Goal: Manage account settings

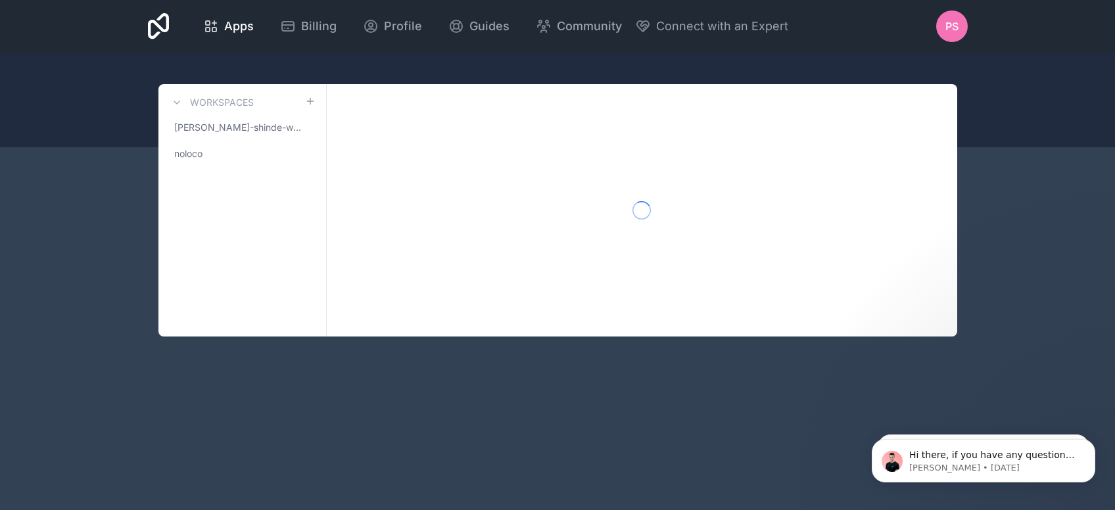
click at [966, 31] on div "PS" at bounding box center [952, 27] width 32 height 32
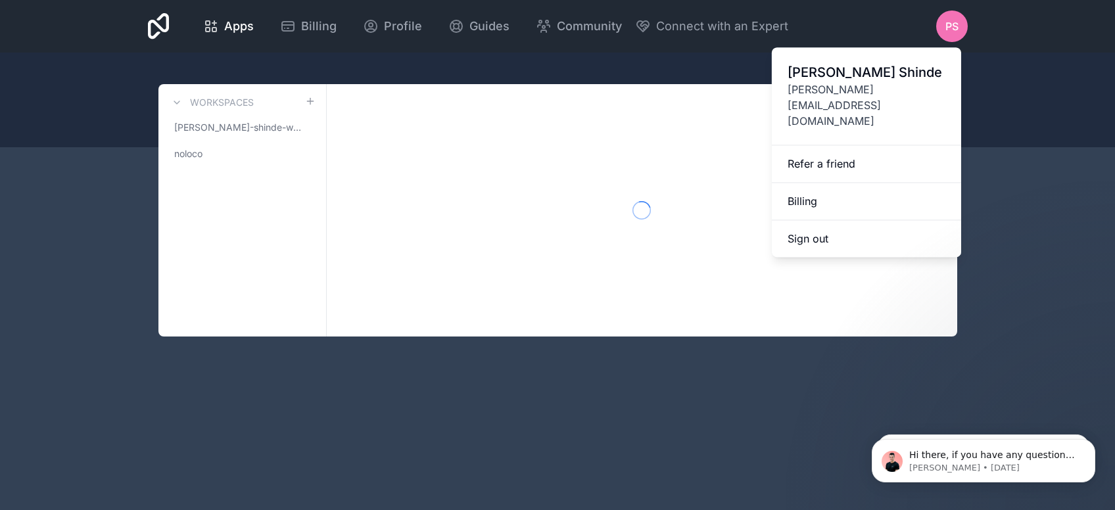
click at [874, 80] on span "[PERSON_NAME]" at bounding box center [866, 72] width 158 height 18
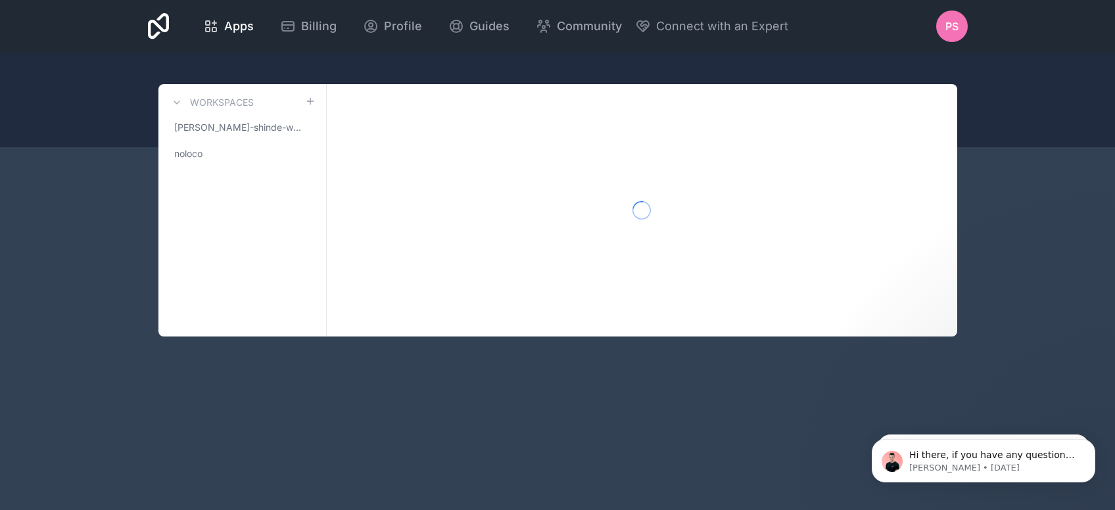
click at [956, 34] on div "PS" at bounding box center [952, 27] width 32 height 32
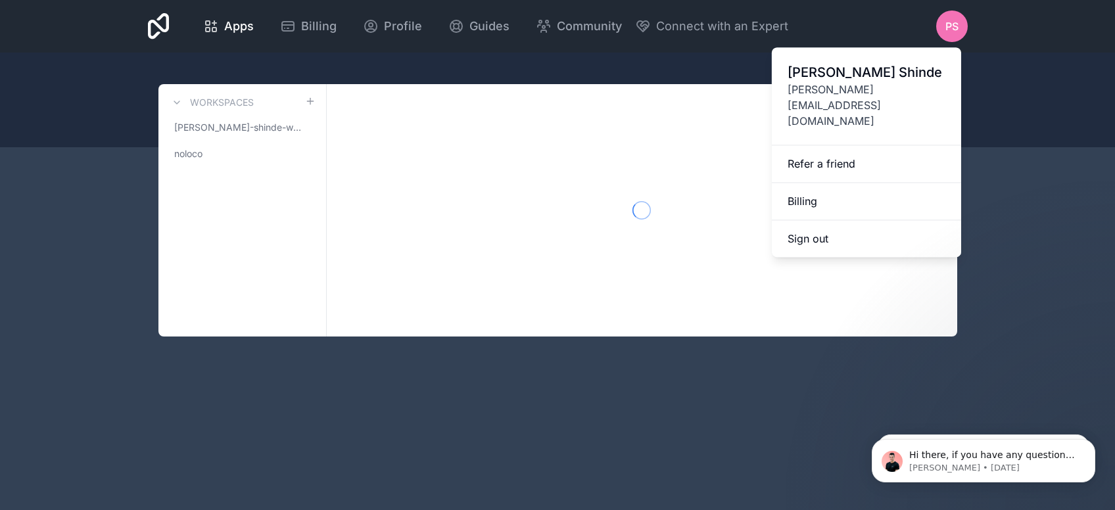
click at [821, 91] on span "[PERSON_NAME][EMAIL_ADDRESS][DOMAIN_NAME]" at bounding box center [866, 105] width 158 height 47
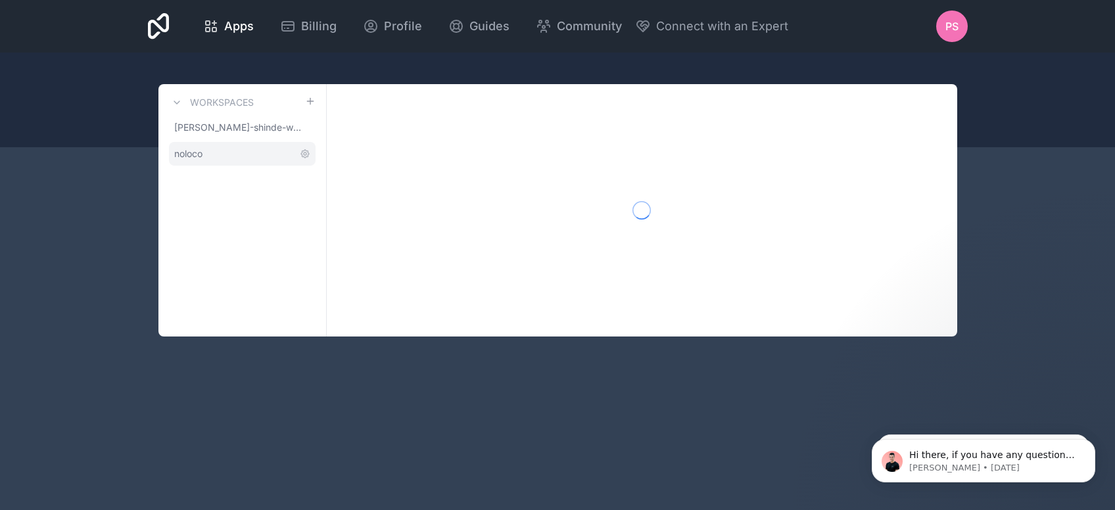
click at [246, 147] on link "noloco" at bounding box center [242, 154] width 147 height 24
click at [422, 35] on span "Profile" at bounding box center [403, 26] width 38 height 18
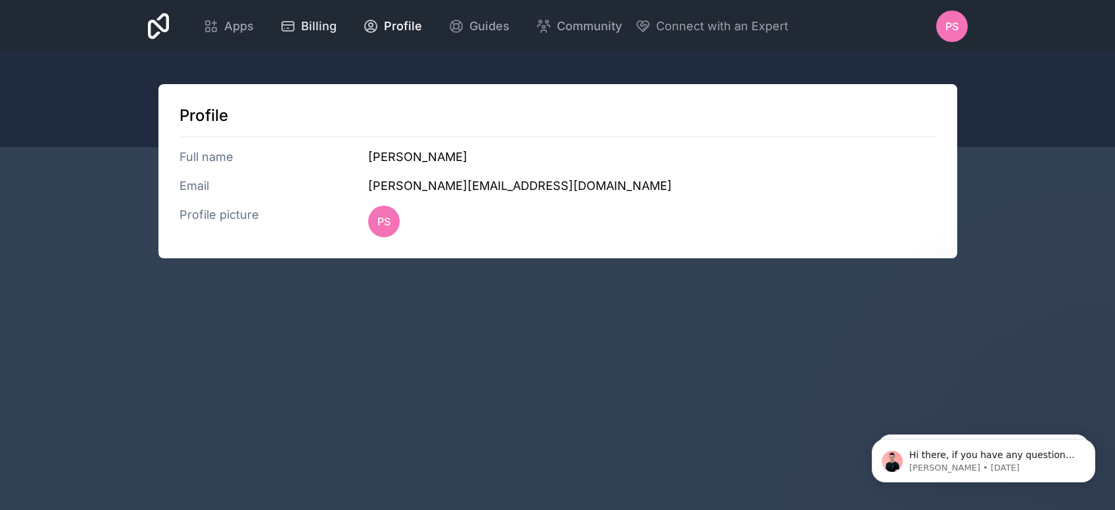
click at [337, 23] on span "Billing" at bounding box center [318, 26] width 35 height 18
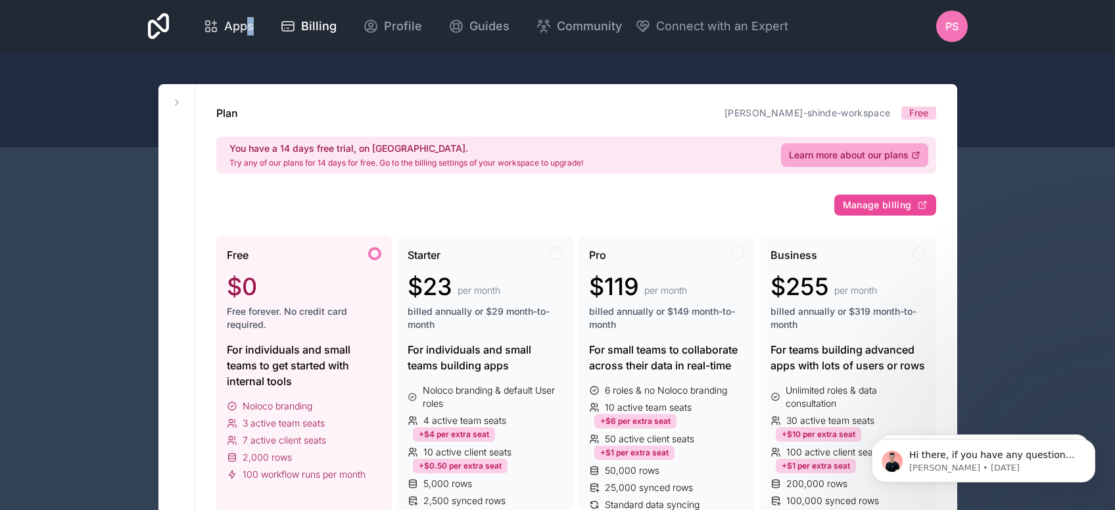
drag, startPoint x: 438, startPoint y: 18, endPoint x: 401, endPoint y: 32, distance: 39.5
click at [401, 32] on div "Apps Billing Profile Guides Community Connect with an Expert" at bounding box center [489, 27] width 598 height 32
click at [254, 32] on span "Apps" at bounding box center [239, 26] width 30 height 18
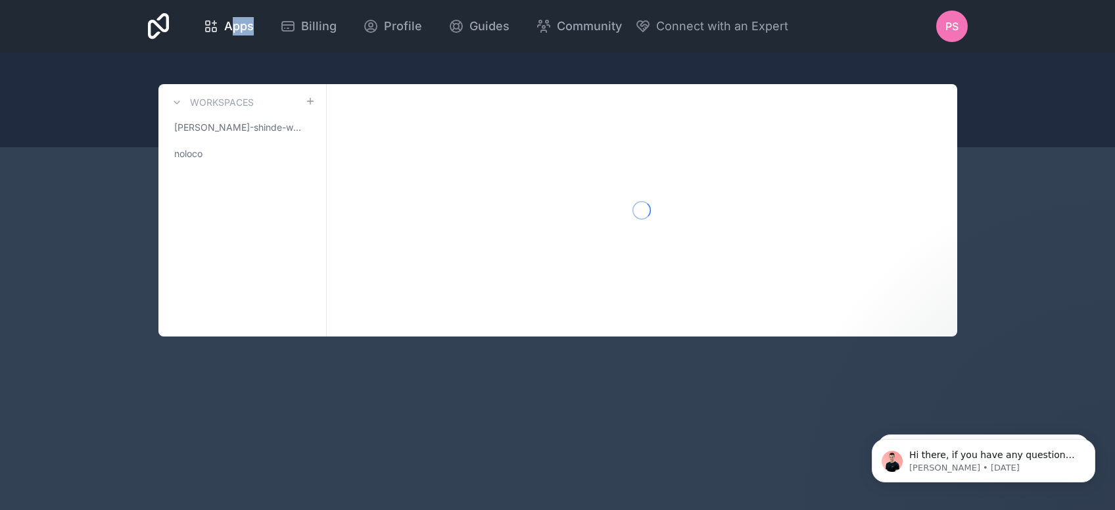
click at [952, 28] on span "PS" at bounding box center [951, 26] width 13 height 16
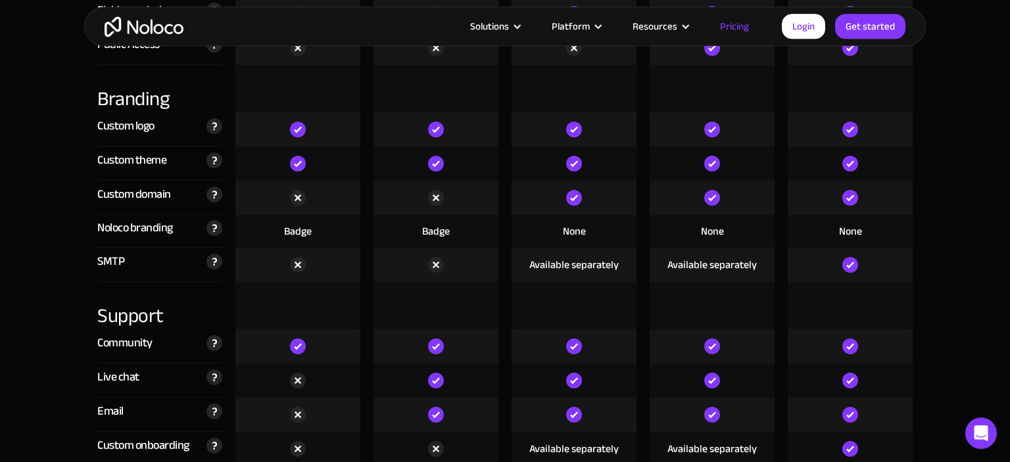
scroll to position [3090, 0]
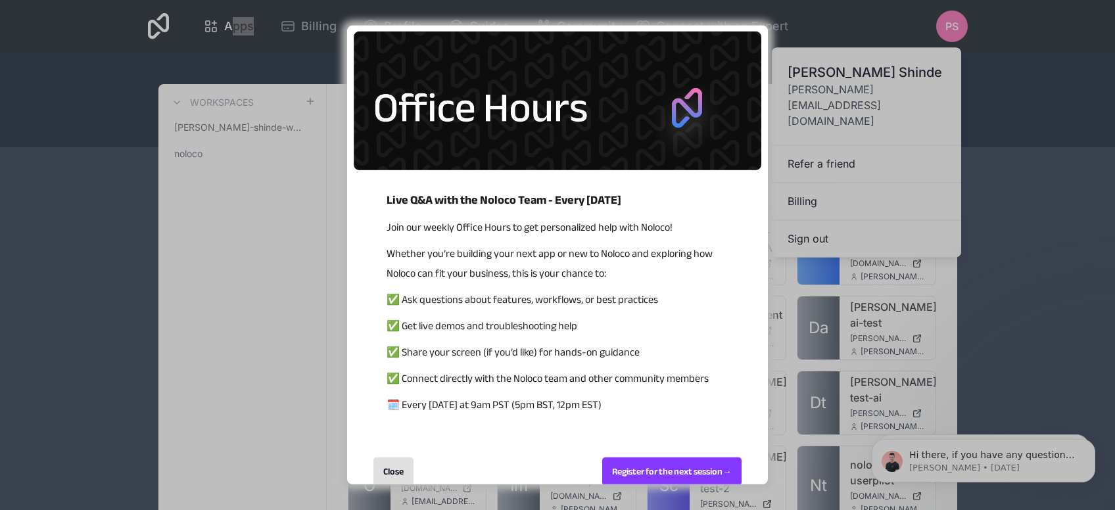
click at [411, 460] on div "Close" at bounding box center [393, 471] width 40 height 28
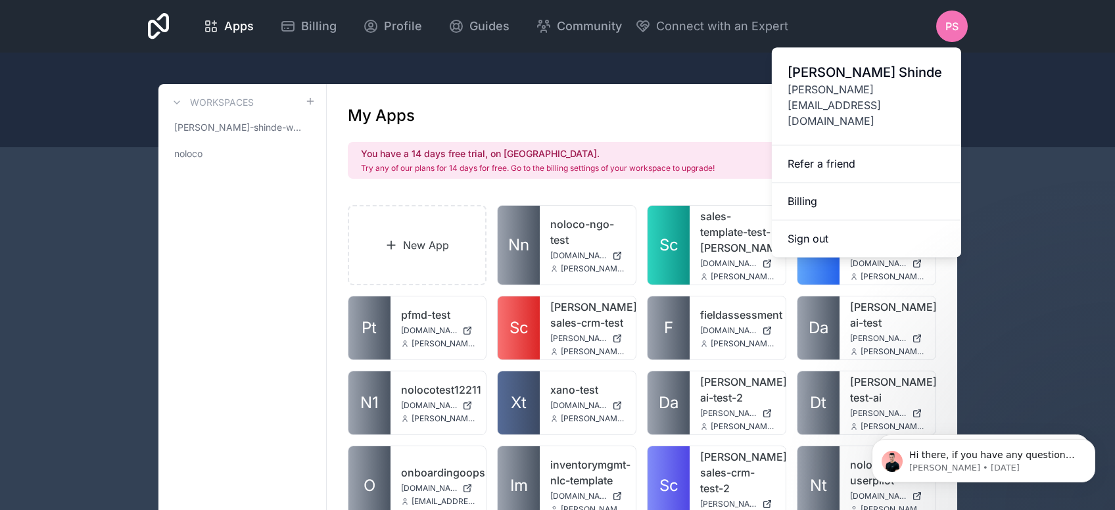
click at [851, 70] on span "[PERSON_NAME]" at bounding box center [866, 72] width 158 height 18
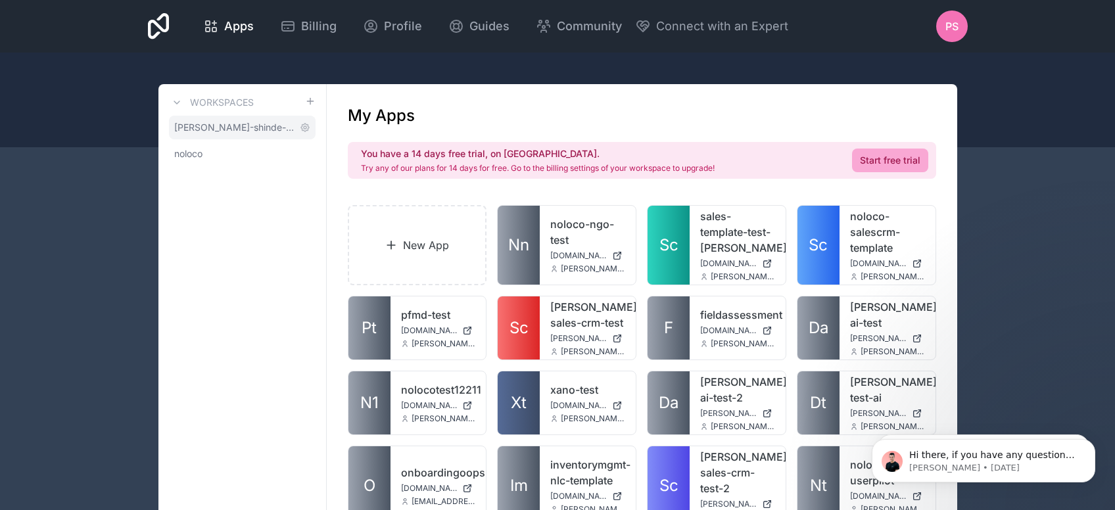
click at [279, 128] on span "[PERSON_NAME]-shinde-workspace" at bounding box center [234, 127] width 120 height 13
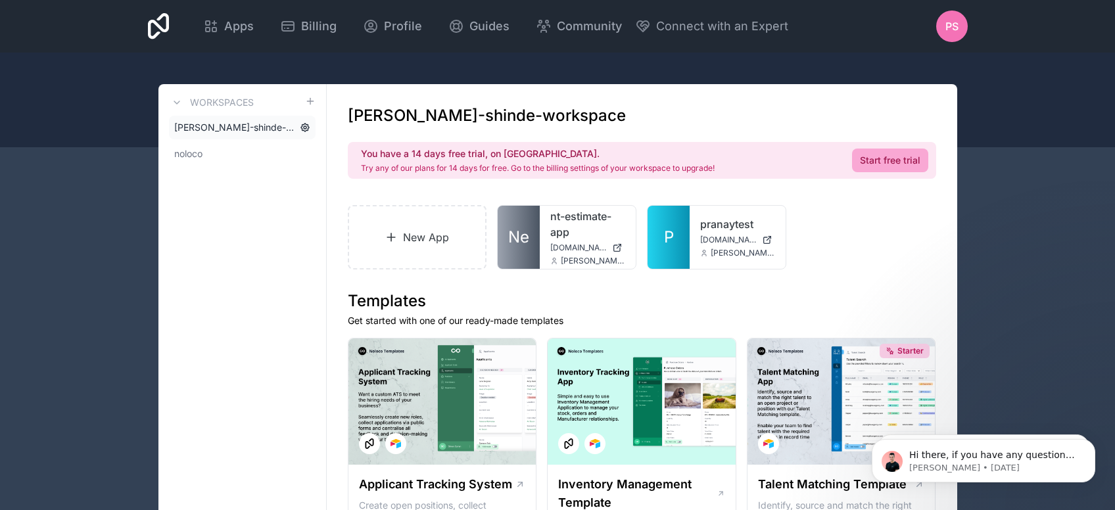
click at [306, 127] on icon at bounding box center [305, 127] width 11 height 11
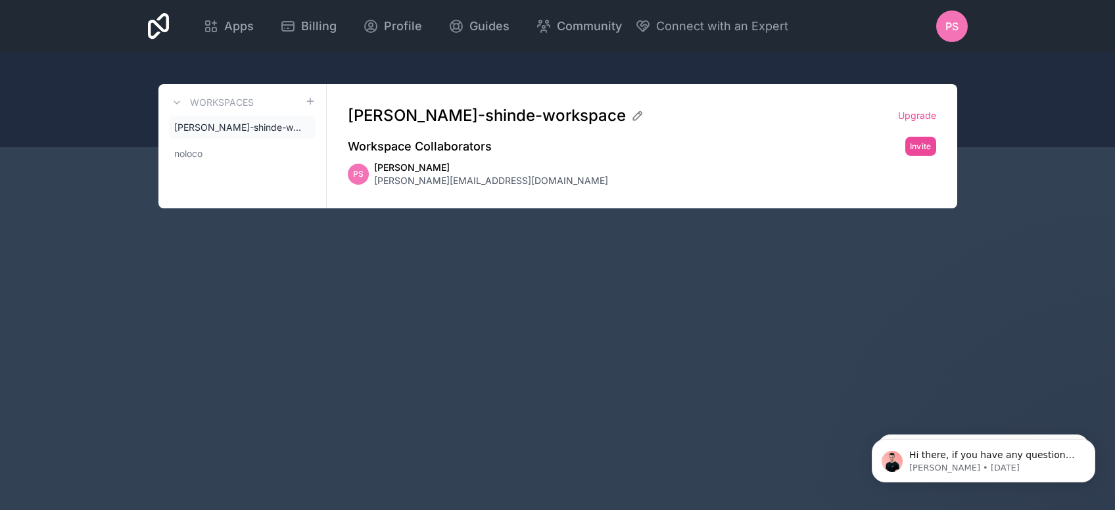
click at [0, 0] on icon at bounding box center [0, 0] width 0 height 0
click at [227, 147] on link "noloco" at bounding box center [242, 154] width 147 height 24
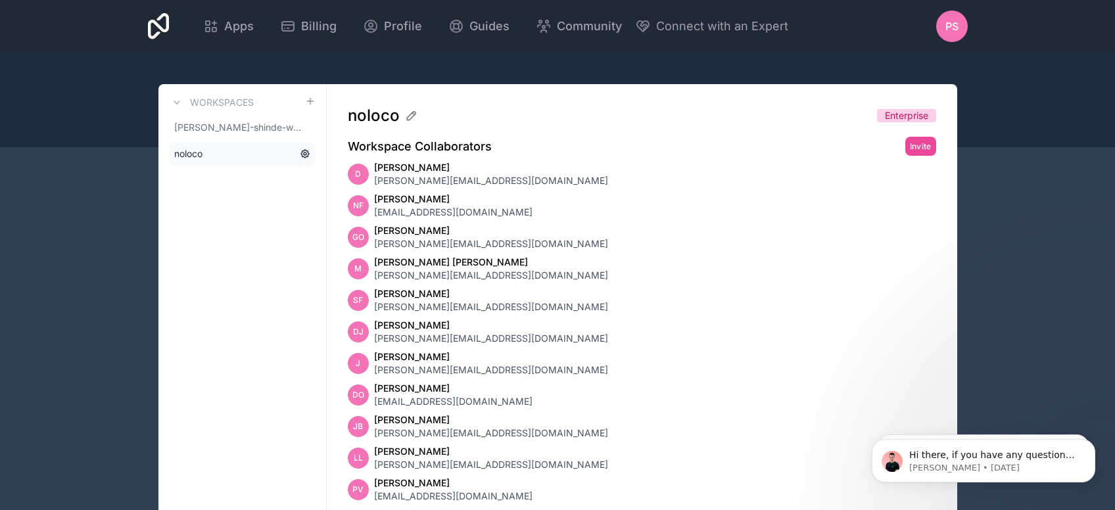
click at [305, 152] on icon at bounding box center [305, 154] width 11 height 11
click at [266, 117] on link "[PERSON_NAME]-shinde-workspace" at bounding box center [242, 128] width 147 height 24
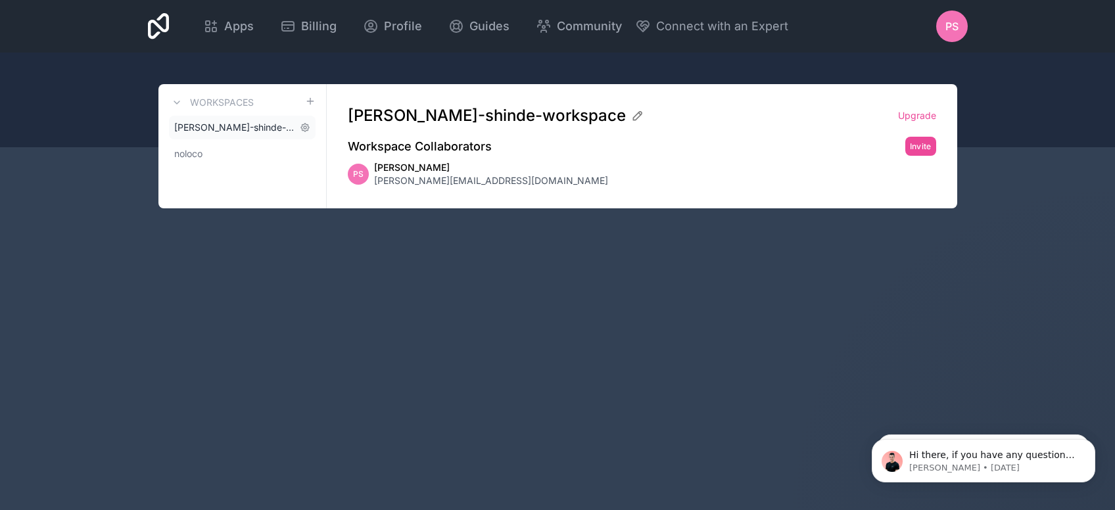
click at [260, 126] on span "[PERSON_NAME]-shinde-workspace" at bounding box center [234, 127] width 120 height 13
click at [944, 31] on div "PS" at bounding box center [952, 27] width 32 height 32
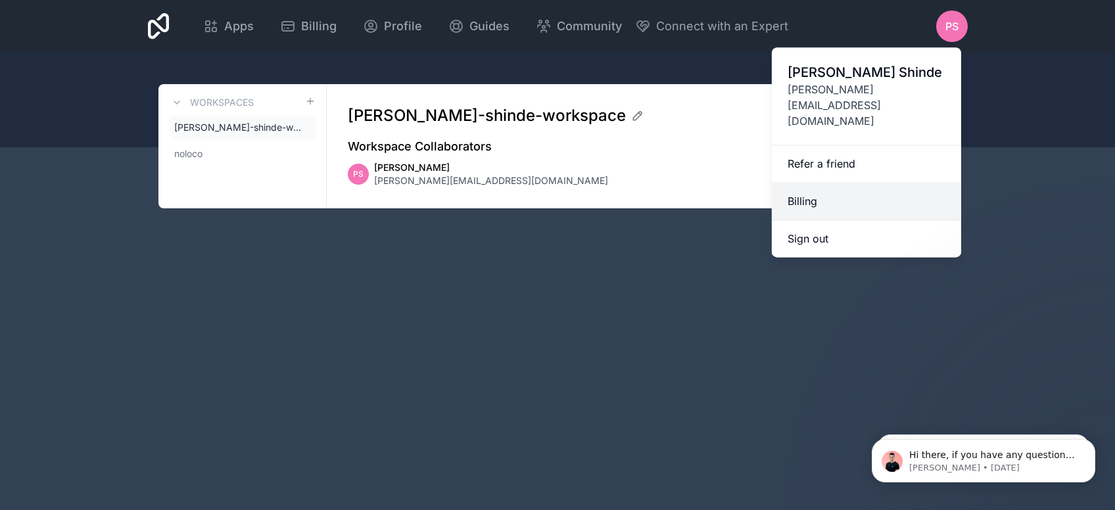
click at [800, 183] on link "Billing" at bounding box center [866, 201] width 189 height 37
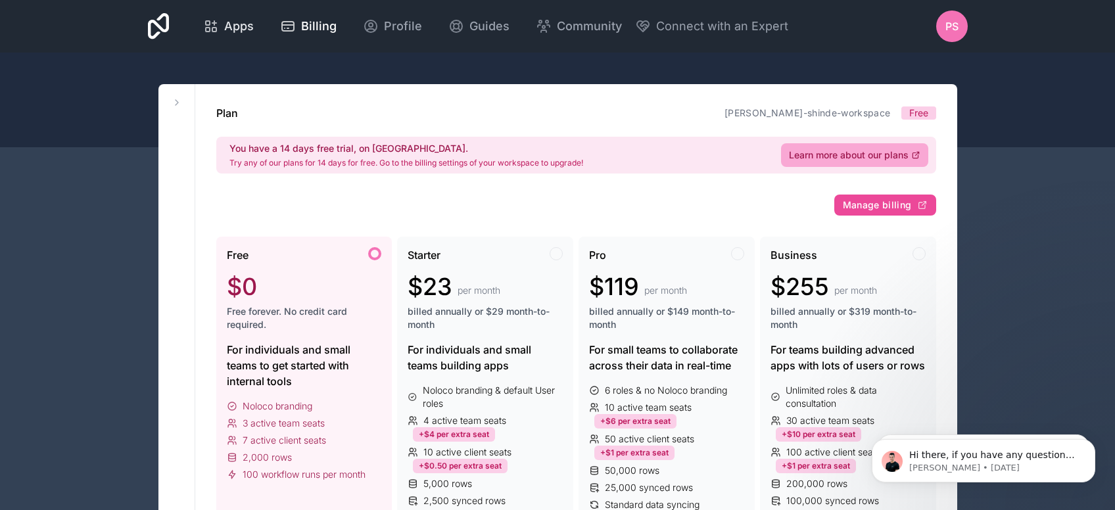
click at [254, 28] on span "Apps" at bounding box center [239, 26] width 30 height 18
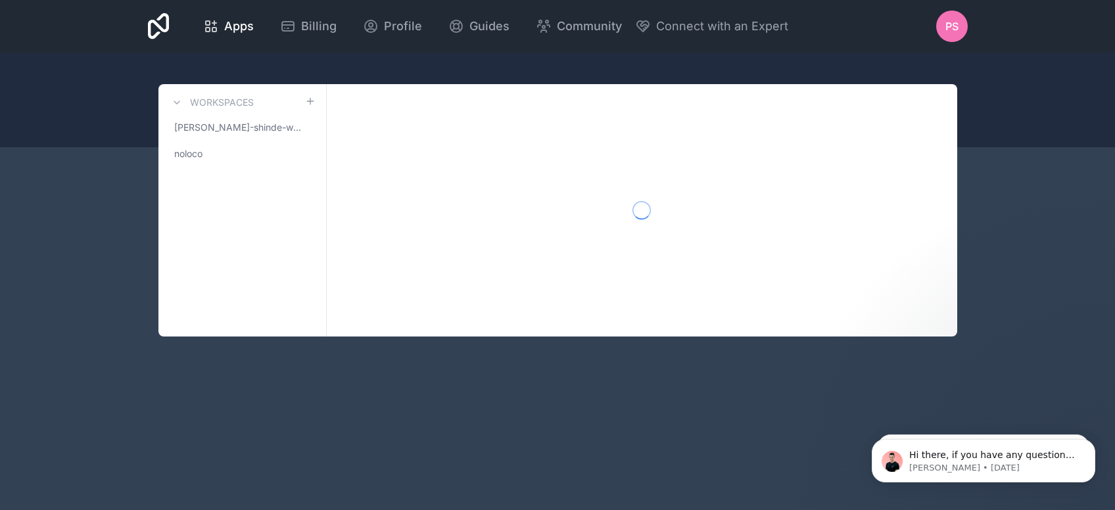
click at [969, 32] on div "Apps Billing Profile Guides Community Connect with an Expert PS Billing Profile…" at bounding box center [557, 26] width 841 height 53
click at [952, 24] on span "PS" at bounding box center [951, 26] width 13 height 16
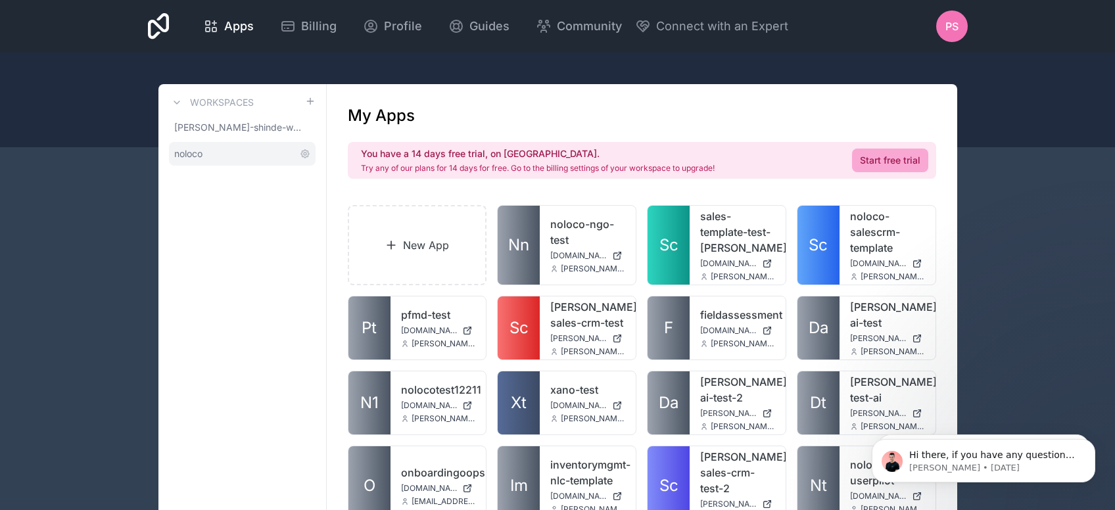
click at [257, 149] on link "noloco" at bounding box center [242, 154] width 147 height 24
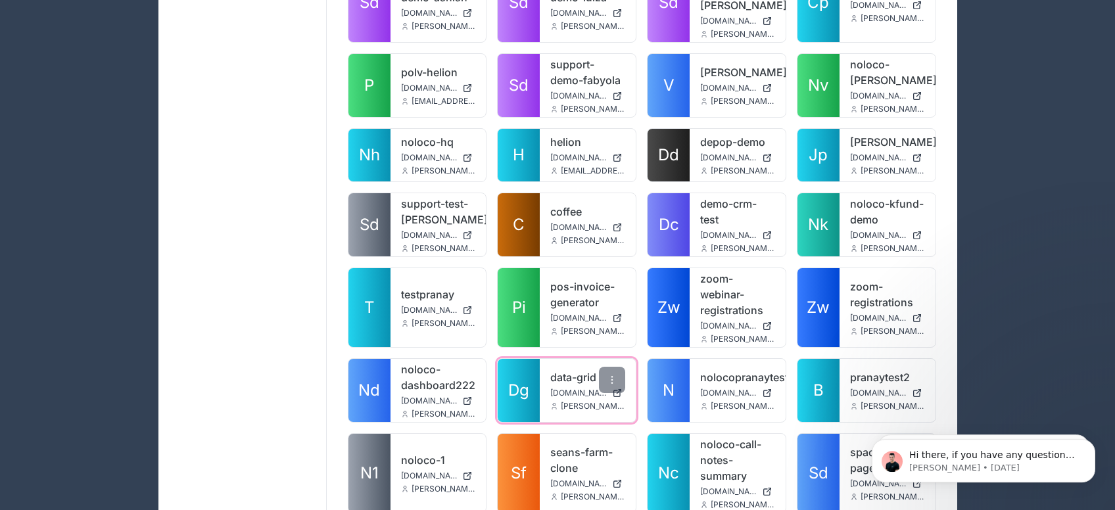
scroll to position [11525, 0]
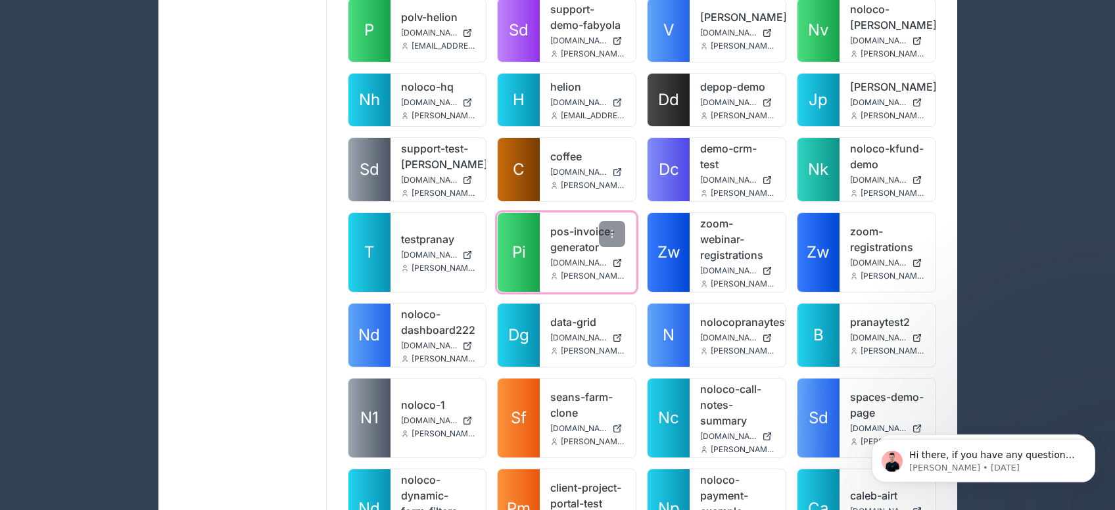
click at [571, 271] on span "[PERSON_NAME][EMAIL_ADDRESS][DOMAIN_NAME]" at bounding box center [593, 276] width 64 height 11
click at [605, 221] on div at bounding box center [612, 234] width 26 height 26
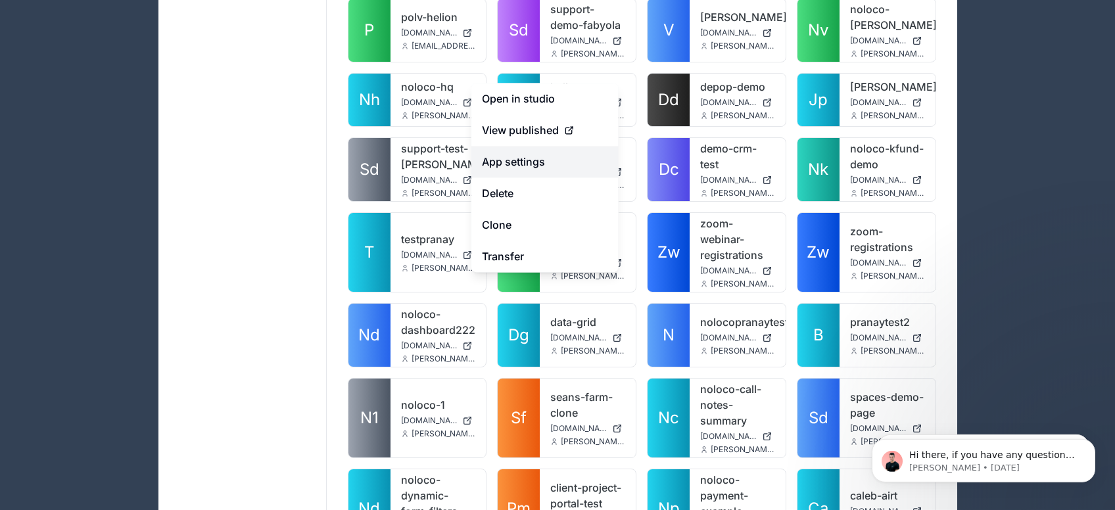
click at [544, 170] on link "App settings" at bounding box center [544, 162] width 147 height 32
